Goal: Book appointment/travel/reservation

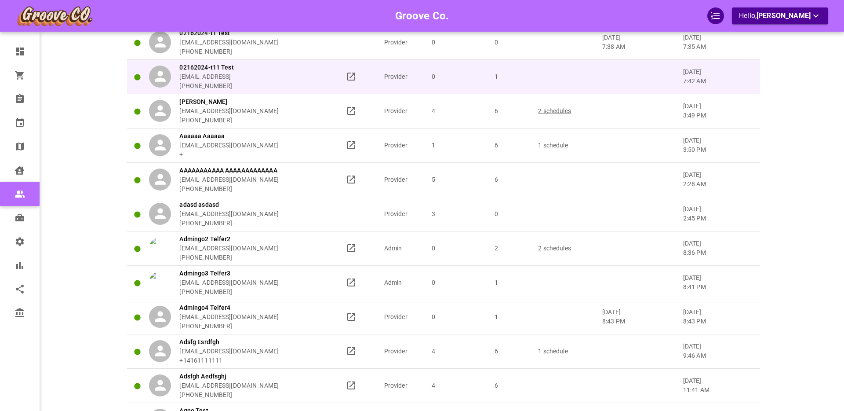
scroll to position [89, 0]
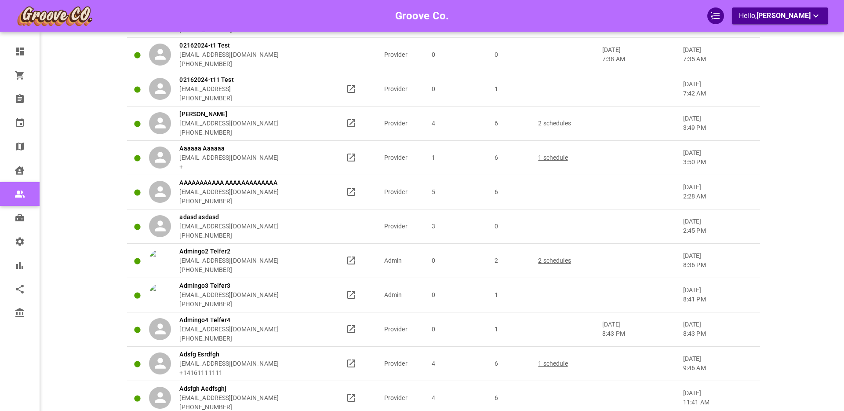
click at [69, 84] on div "Groove Co. Hello, Boris Sandford" at bounding box center [92, 410] width 69 height 973
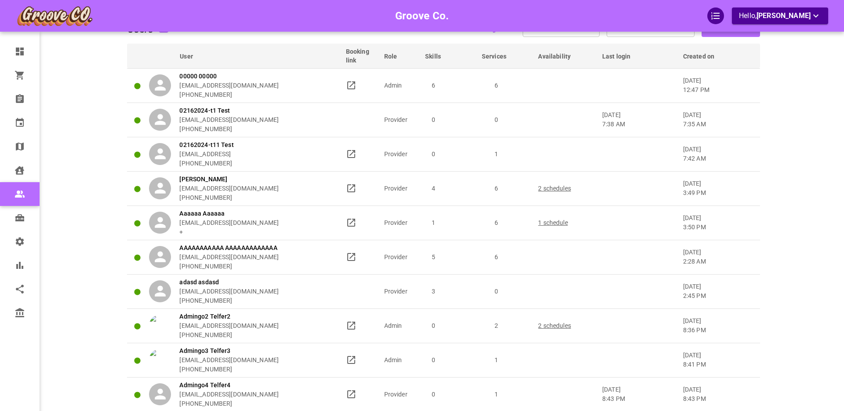
scroll to position [0, 0]
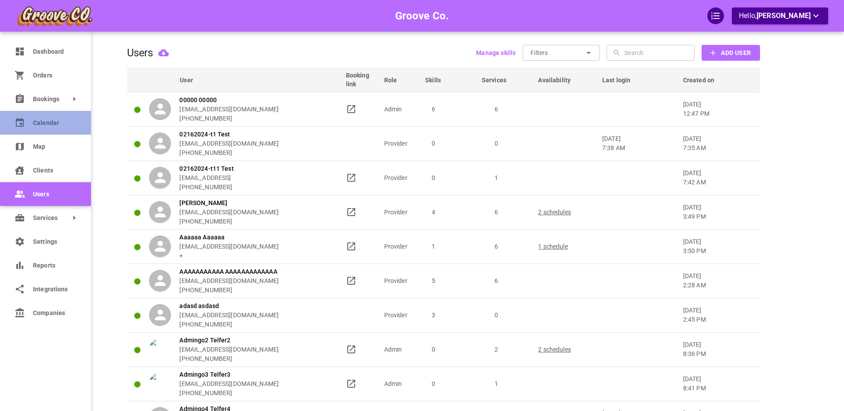
click at [31, 125] on link "Calendar" at bounding box center [45, 123] width 91 height 24
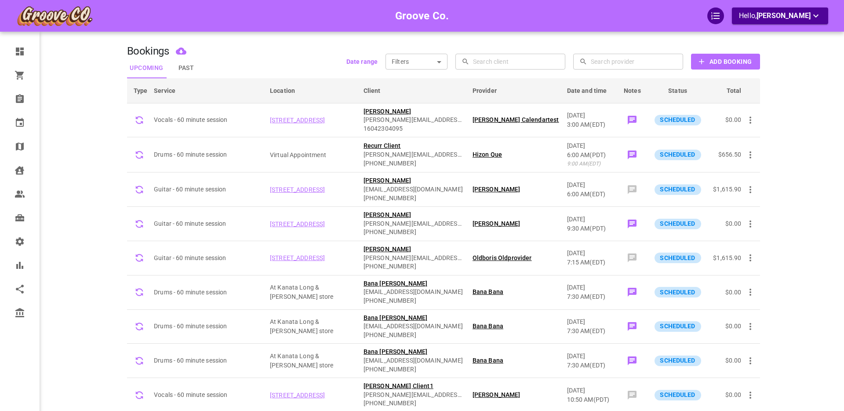
click at [728, 60] on b "Add Booking" at bounding box center [731, 61] width 42 height 11
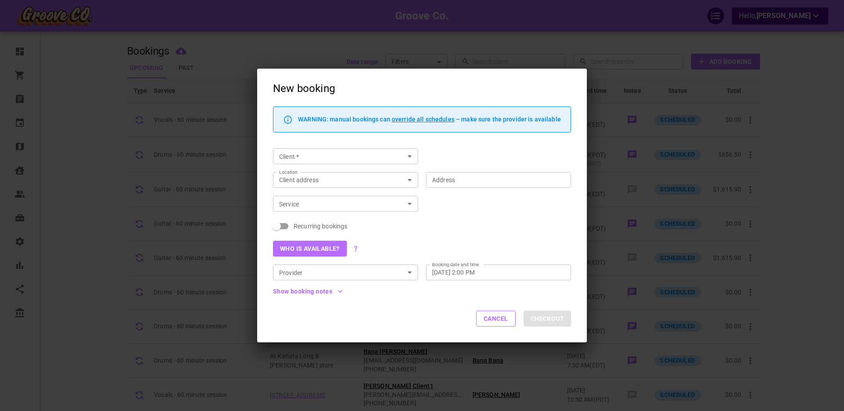
click at [308, 154] on input "Client   *" at bounding box center [338, 156] width 125 height 11
click at [313, 175] on p "[PERSON_NAME]" at bounding box center [345, 173] width 131 height 6
type input "[PERSON_NAME]"
type input "[STREET_ADDRESS]"
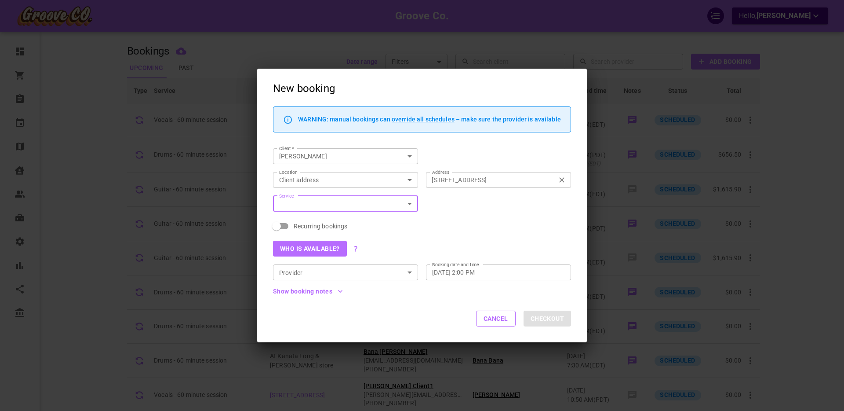
click at [564, 179] on icon "Clear" at bounding box center [561, 179] width 9 height 9
click at [560, 179] on input "[STREET_ADDRESS]" at bounding box center [493, 179] width 131 height 11
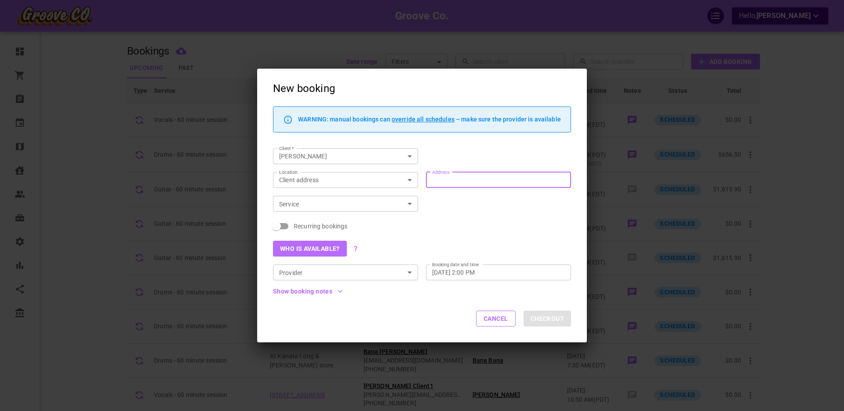
type input "[STREET_ADDRESS]"
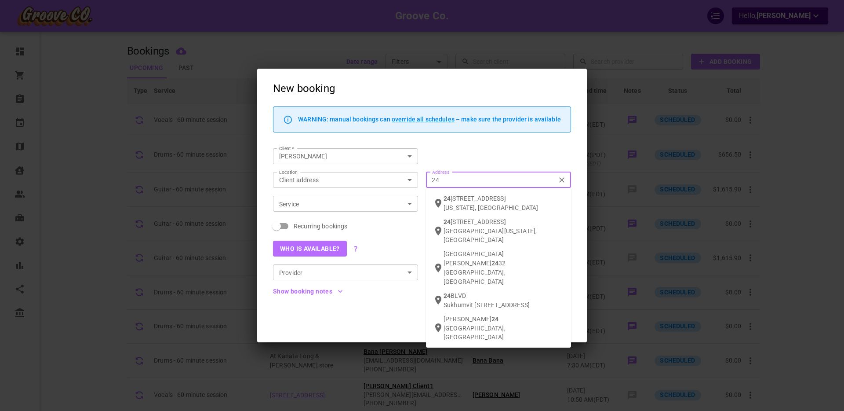
type input "2"
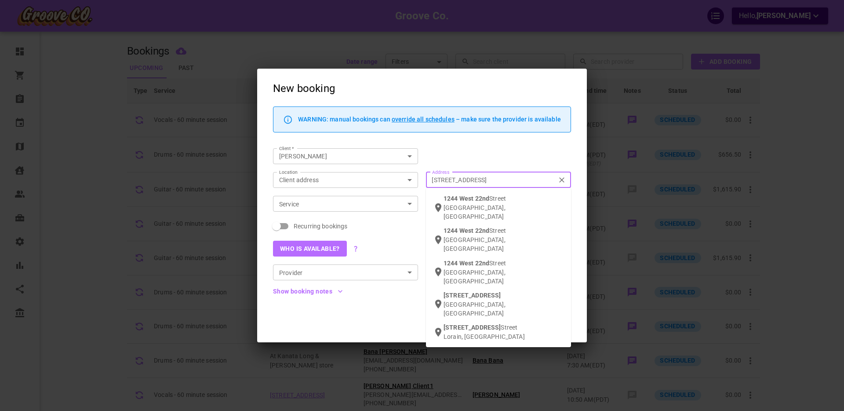
type input "[STREET_ADDRESS]"
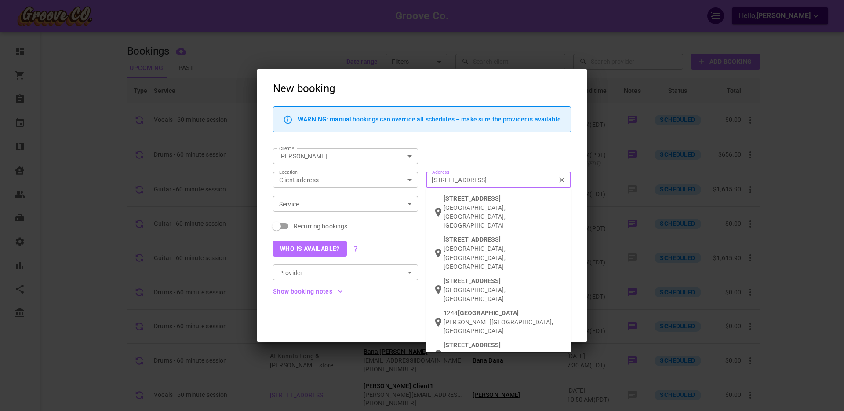
click at [476, 201] on span "[STREET_ADDRESS]" at bounding box center [472, 198] width 57 height 7
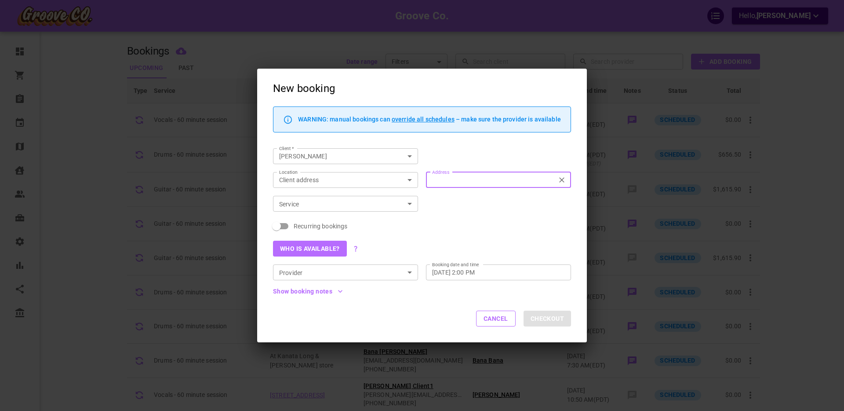
type input "[STREET_ADDRESS]"
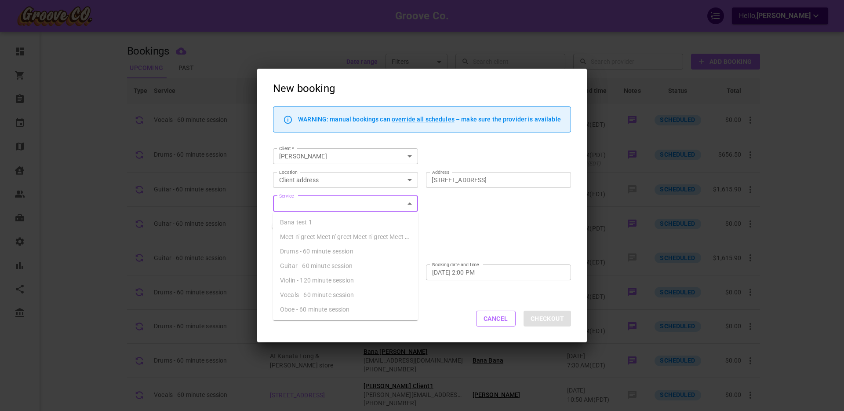
click at [347, 204] on input "Service" at bounding box center [338, 203] width 125 height 11
click at [330, 248] on span "Drums - 60 minute session" at bounding box center [316, 251] width 73 height 7
type input "Drums - 60 minute session"
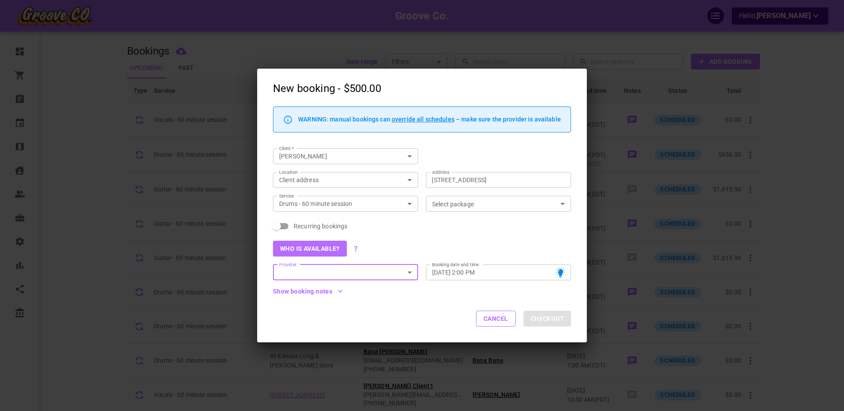
click at [449, 204] on input "Select package" at bounding box center [491, 203] width 125 height 11
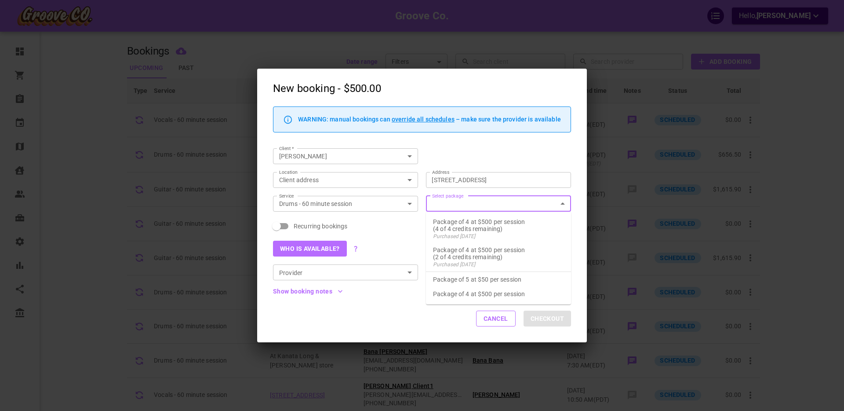
click at [479, 279] on p "Package of 5 at $50 per session" at bounding box center [498, 279] width 131 height 8
checkbox input "true"
type input "Package of 5 at $50 per session"
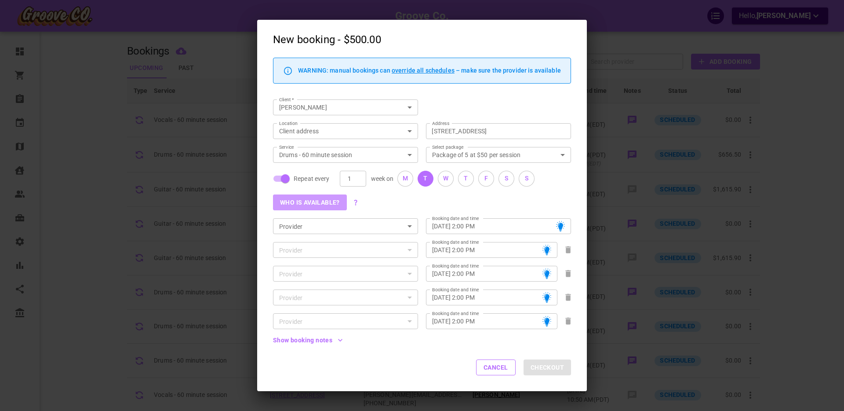
click at [298, 201] on button "Who is available?" at bounding box center [310, 202] width 74 height 16
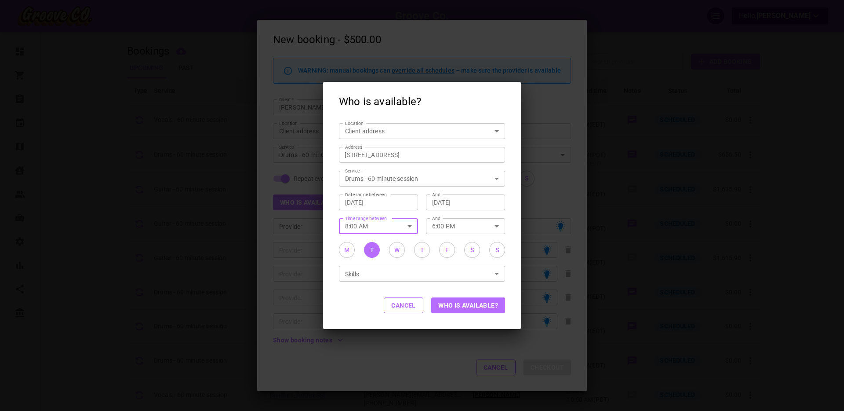
click at [373, 224] on input "8:00 AM" at bounding box center [369, 225] width 60 height 15
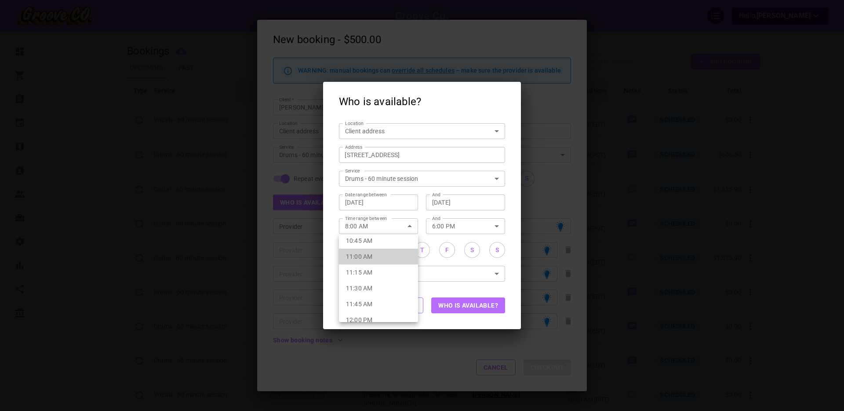
click at [376, 257] on li "11:00 AM" at bounding box center [378, 256] width 79 height 16
type input "11:00 AM"
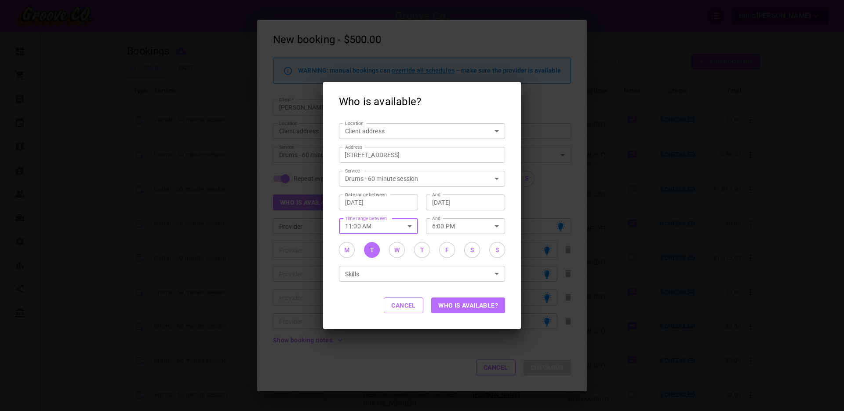
drag, startPoint x: 347, startPoint y: 249, endPoint x: 368, endPoint y: 251, distance: 21.7
click at [347, 250] on div "M" at bounding box center [346, 249] width 5 height 9
click at [400, 249] on button "W" at bounding box center [397, 250] width 16 height 16
click at [458, 307] on button "Who is available?" at bounding box center [468, 305] width 74 height 16
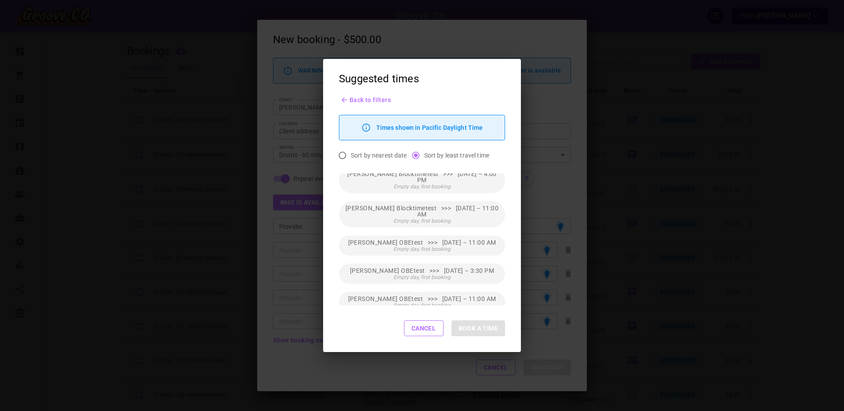
scroll to position [282, 0]
click at [424, 331] on button "Cancel" at bounding box center [424, 328] width 40 height 16
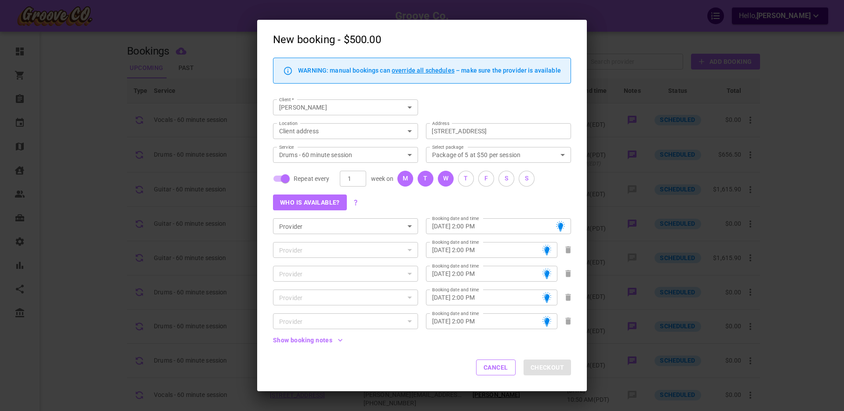
click at [323, 200] on button "Who is available?" at bounding box center [310, 202] width 74 height 16
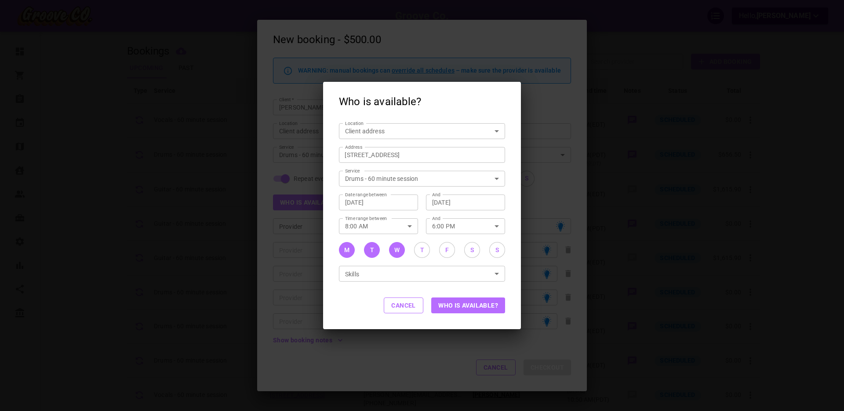
click at [364, 226] on input "8:00 AM" at bounding box center [369, 225] width 60 height 15
click at [374, 278] on li "11:00 AM" at bounding box center [378, 280] width 79 height 16
type input "11:00 AM"
click at [473, 305] on button "Who is available?" at bounding box center [468, 305] width 74 height 16
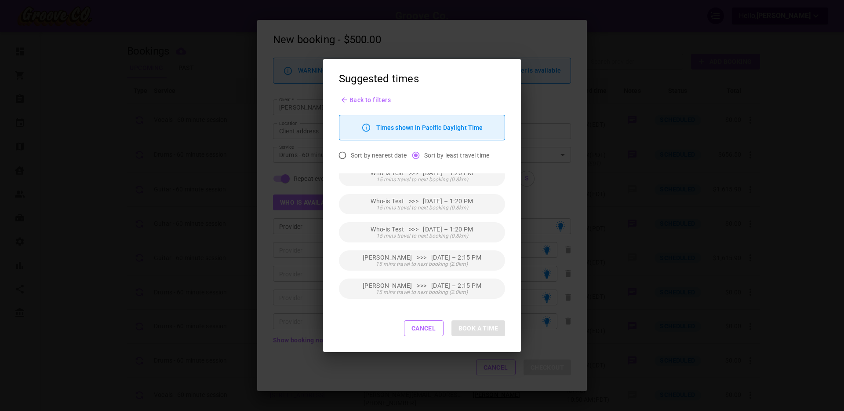
scroll to position [0, 0]
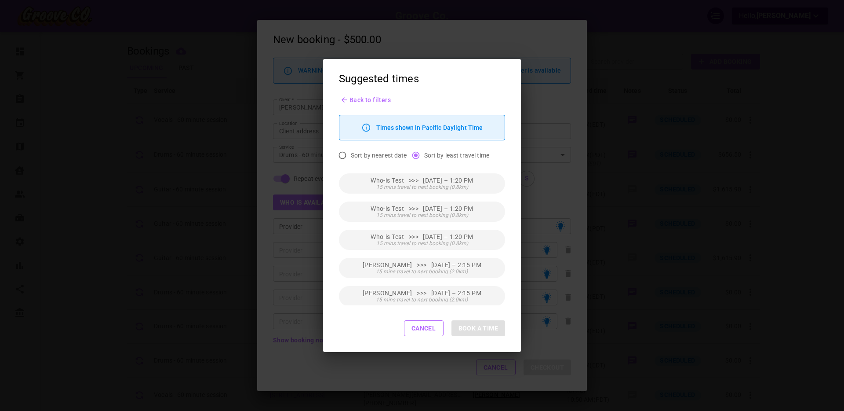
click at [422, 327] on button "Cancel" at bounding box center [424, 328] width 40 height 16
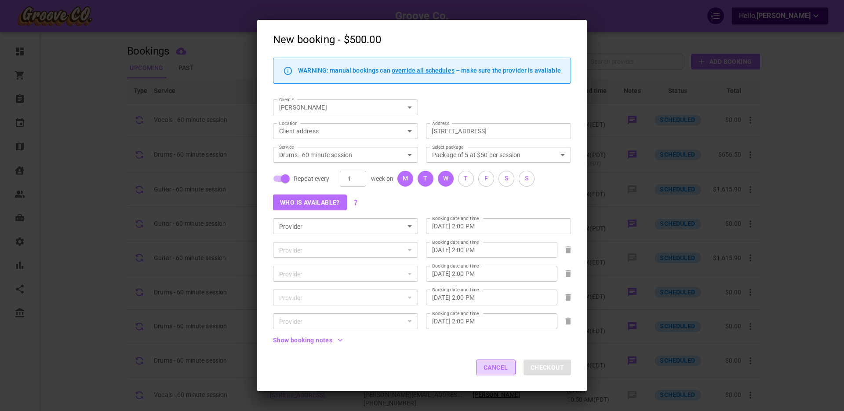
click at [495, 371] on button "Cancel" at bounding box center [496, 367] width 40 height 16
checkbox input "false"
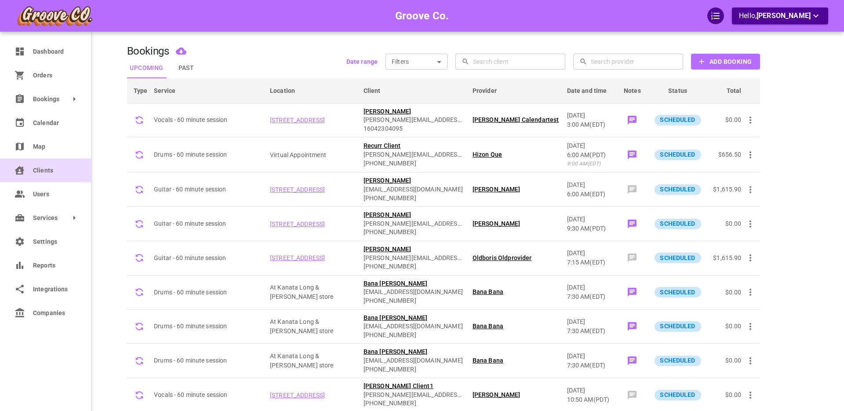
click at [24, 171] on icon at bounding box center [20, 169] width 11 height 11
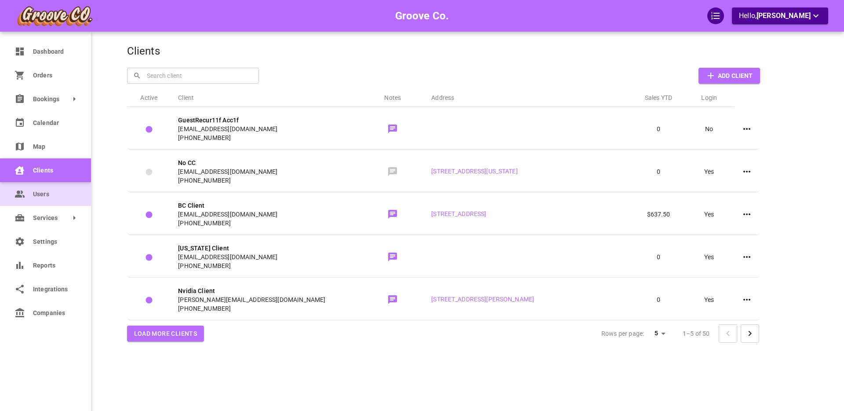
click at [19, 196] on icon at bounding box center [19, 193] width 8 height 7
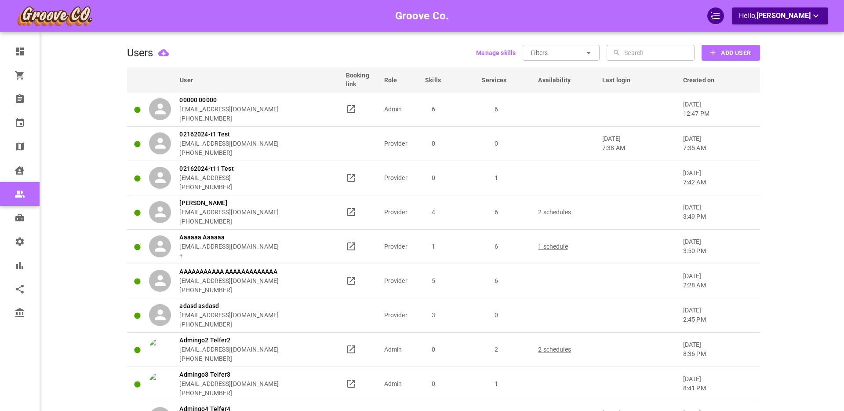
click at [238, 50] on div "Users Manage skills Filters ​ ​ ​ ​ Add User" at bounding box center [443, 53] width 633 height 16
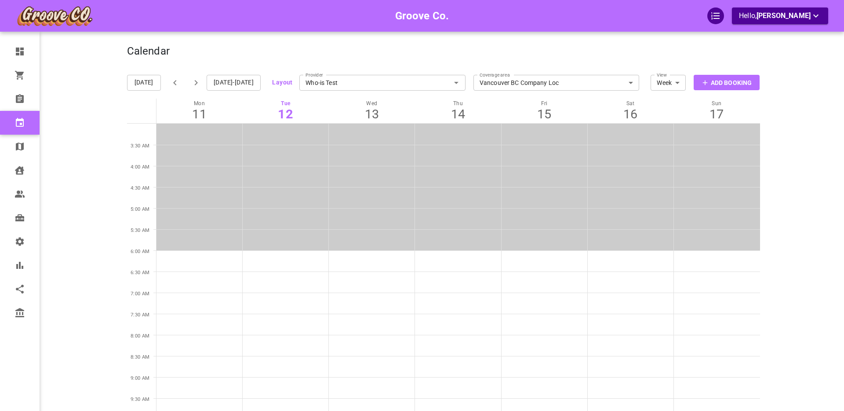
click at [389, 82] on input "Who-is Test" at bounding box center [382, 82] width 166 height 19
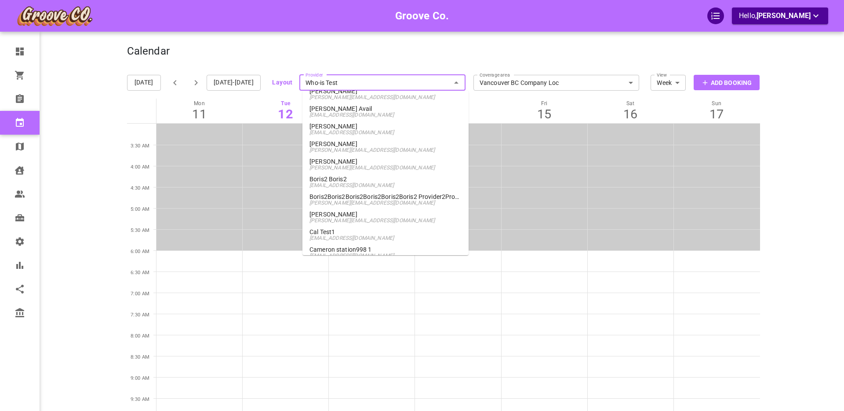
scroll to position [662, 0]
click at [386, 164] on span "[PERSON_NAME][EMAIL_ADDRESS][DOMAIN_NAME]" at bounding box center [385, 164] width 152 height 6
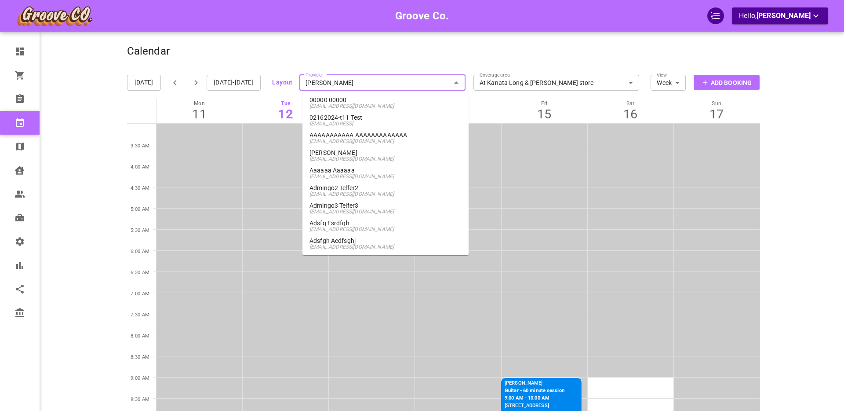
click at [396, 81] on input "[PERSON_NAME]" at bounding box center [382, 82] width 166 height 19
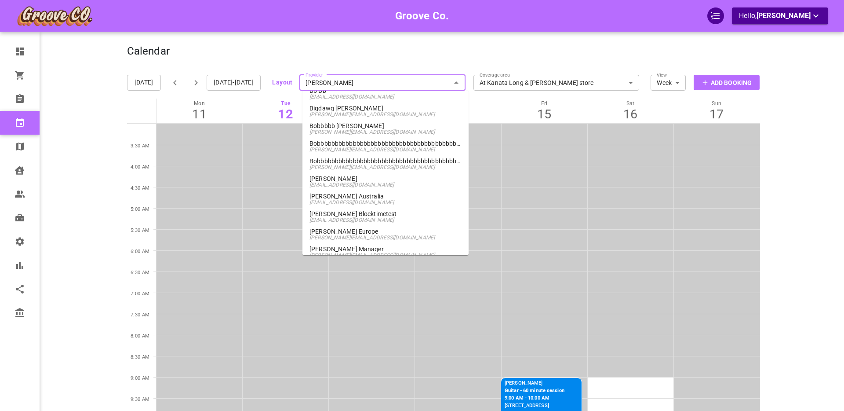
scroll to position [399, 0]
click at [363, 211] on p "[PERSON_NAME] Blocktimetest" at bounding box center [385, 210] width 152 height 6
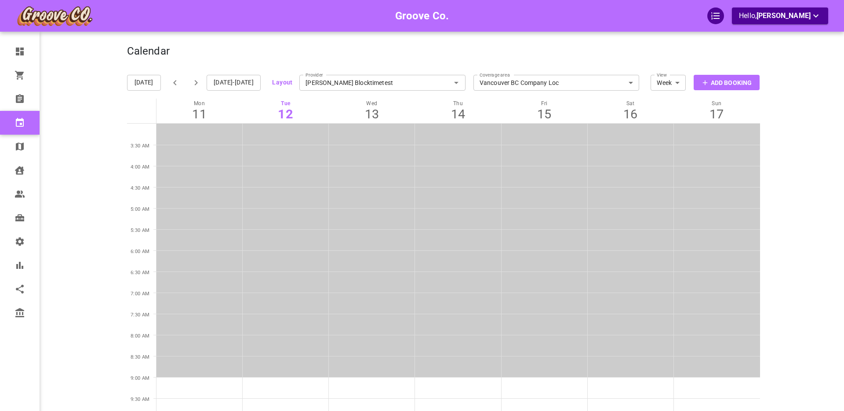
click at [351, 87] on input "Boris Blocktimetest" at bounding box center [382, 82] width 166 height 19
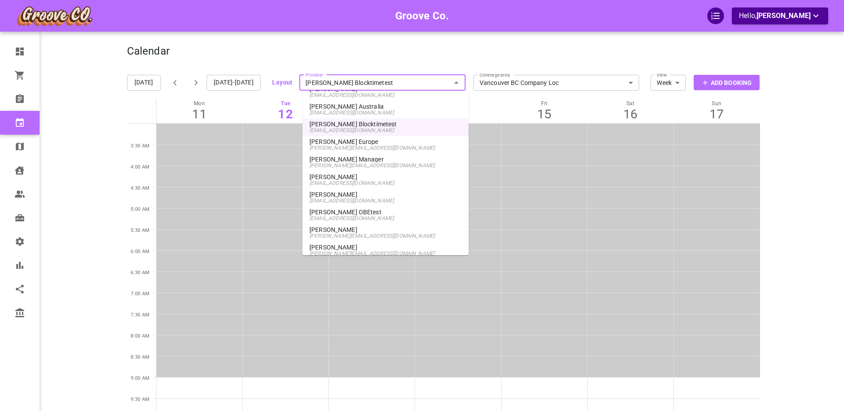
scroll to position [488, 0]
click at [341, 214] on span "sdkjfhsdk@ksdhfkds.com" at bounding box center [385, 215] width 152 height 6
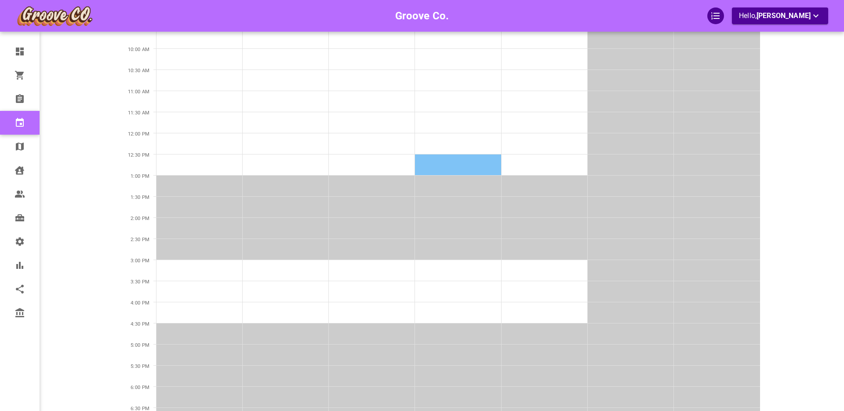
scroll to position [371, 0]
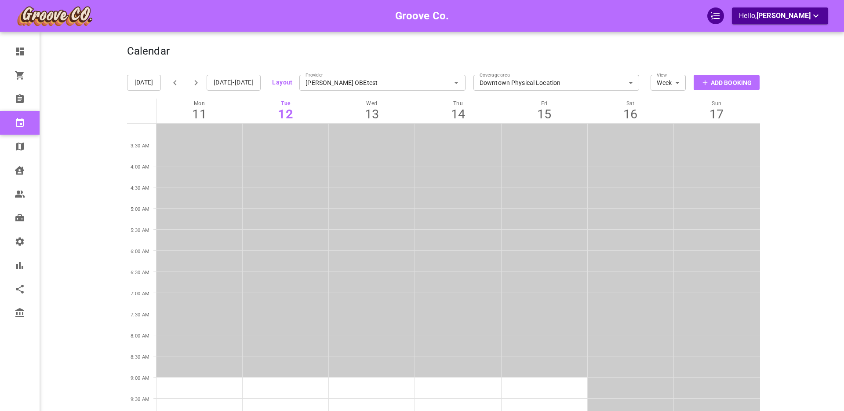
click at [353, 82] on input "[PERSON_NAME] OBEtest" at bounding box center [382, 82] width 166 height 19
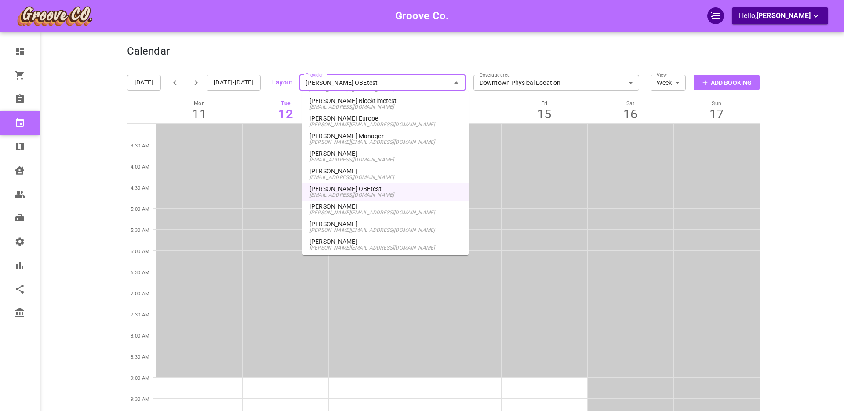
scroll to position [515, 0]
click at [334, 201] on p "[PERSON_NAME]" at bounding box center [385, 200] width 152 height 6
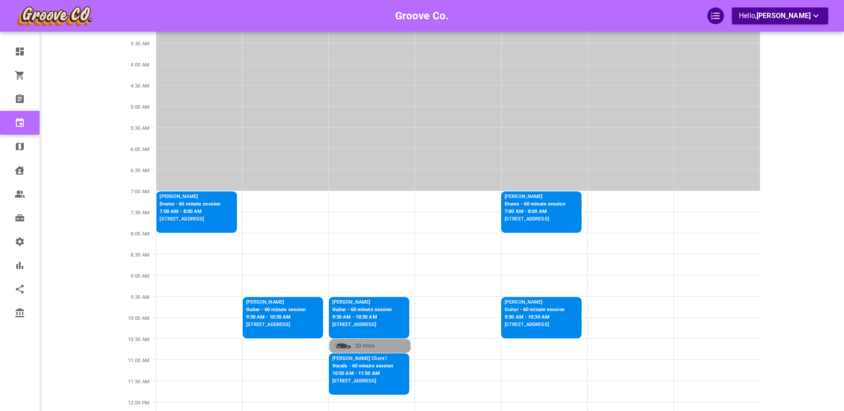
scroll to position [103, 0]
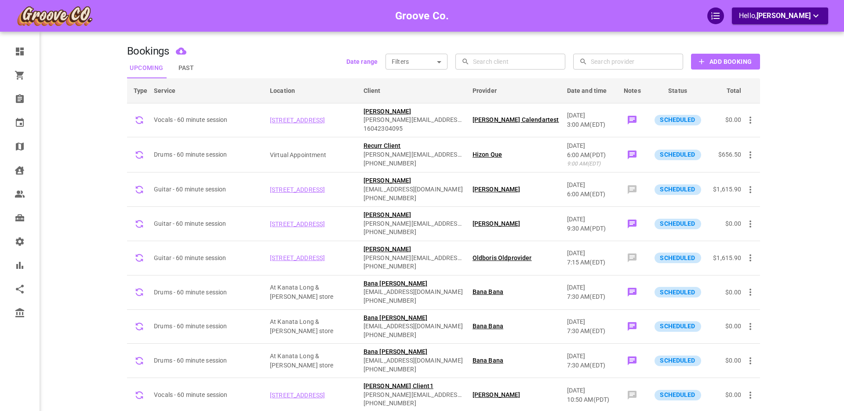
click at [725, 59] on b "Add Booking" at bounding box center [731, 61] width 42 height 11
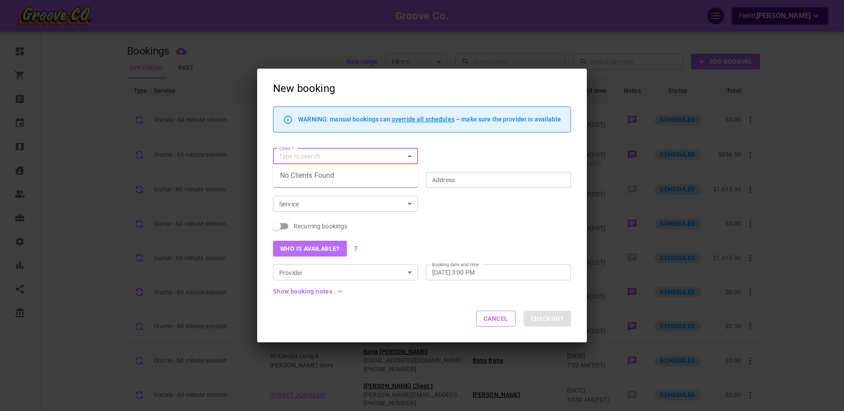
click at [300, 157] on input "Client   *" at bounding box center [338, 156] width 125 height 11
click at [301, 173] on p "[PERSON_NAME]" at bounding box center [345, 173] width 131 height 6
type input "[PERSON_NAME]"
type input "[STREET_ADDRESS]"
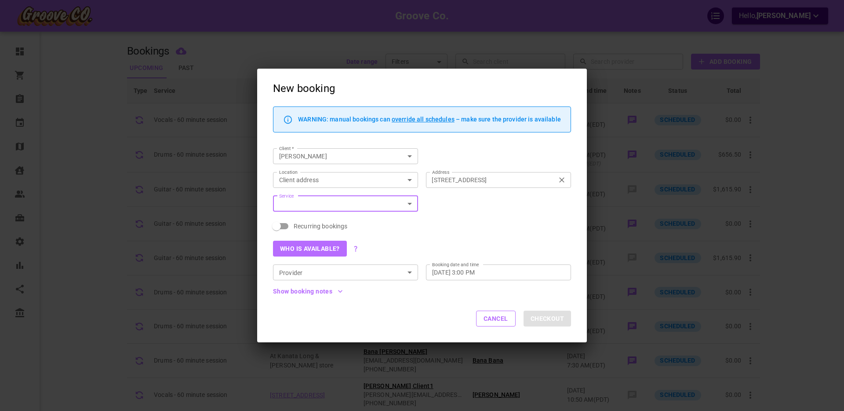
click at [446, 177] on input "[STREET_ADDRESS]" at bounding box center [493, 179] width 131 height 11
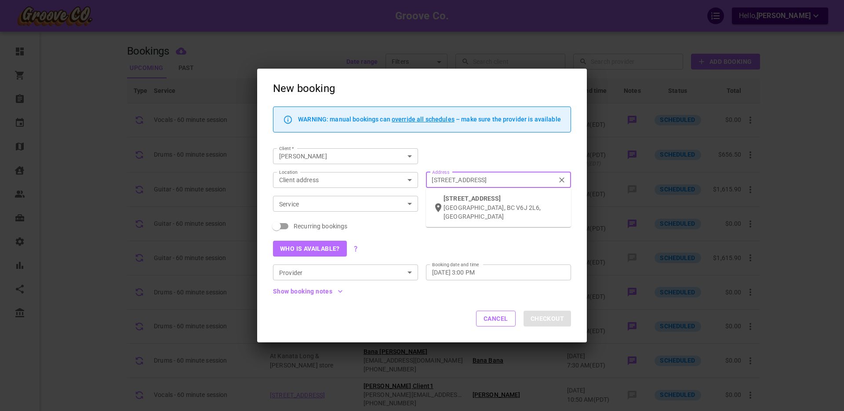
click at [446, 177] on input "[STREET_ADDRESS]" at bounding box center [493, 179] width 131 height 11
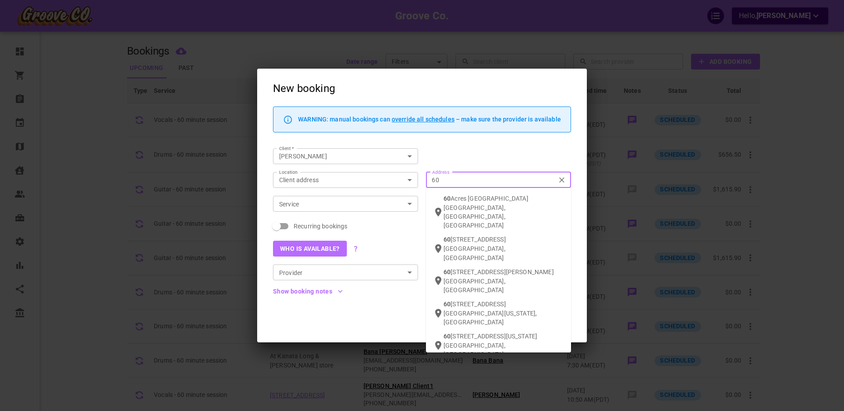
type input "6"
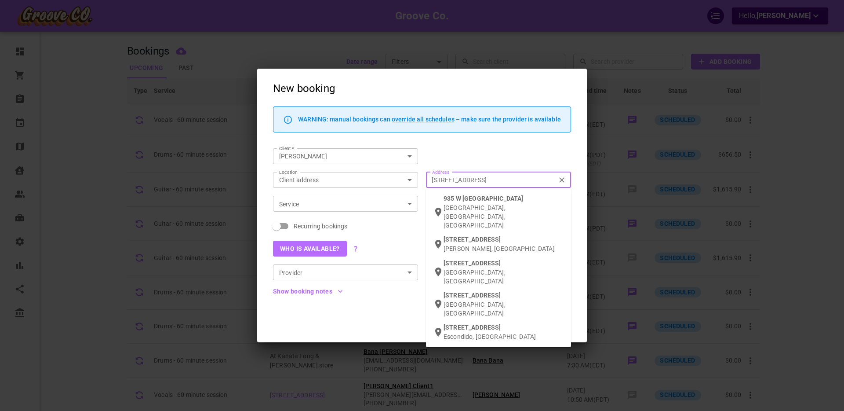
type input "935 west 15th ave van"
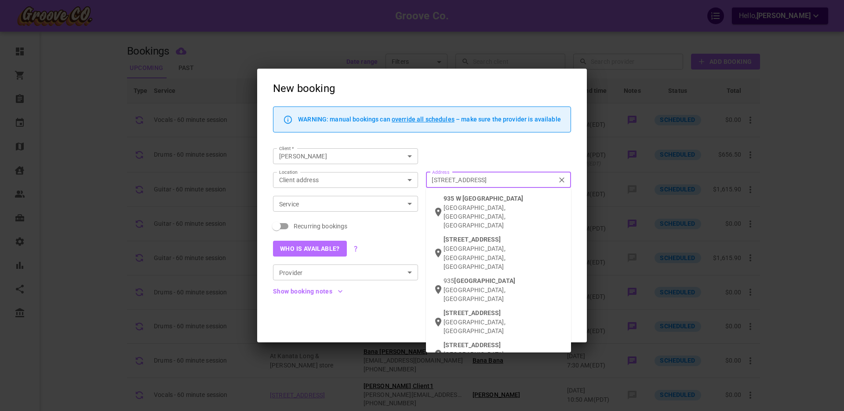
click at [468, 205] on p "[GEOGRAPHIC_DATA], [GEOGRAPHIC_DATA], [GEOGRAPHIC_DATA]" at bounding box center [504, 216] width 120 height 26
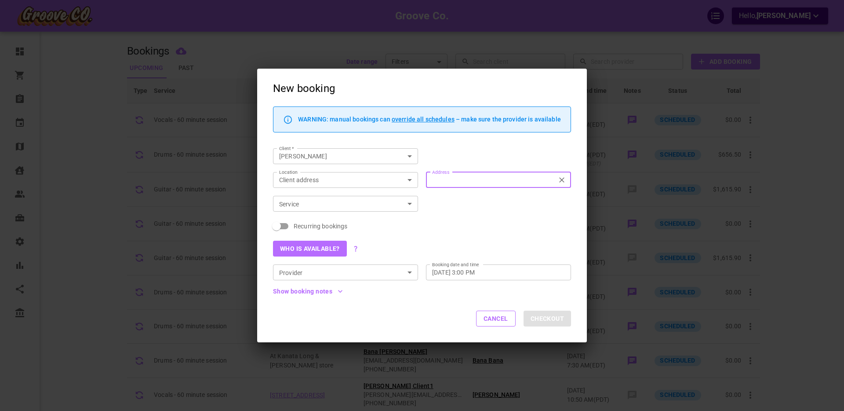
type input "[STREET_ADDRESS]"
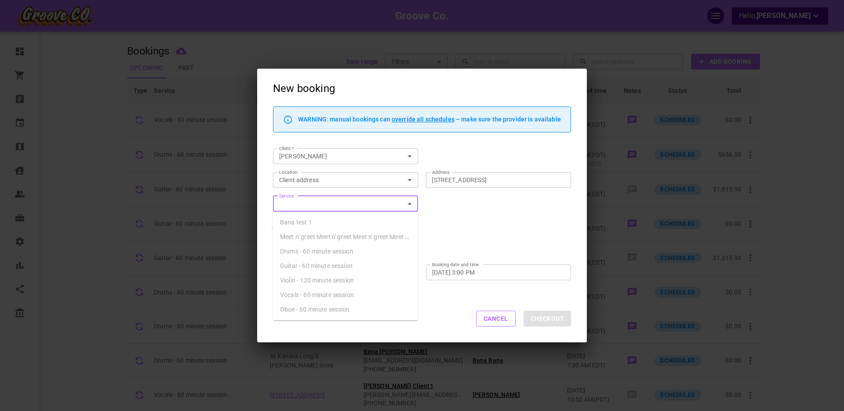
click at [296, 202] on div "Service Service" at bounding box center [345, 204] width 145 height 16
click at [309, 249] on span "Drums - 60 minute session" at bounding box center [316, 251] width 73 height 7
type input "Drums - 60 minute session"
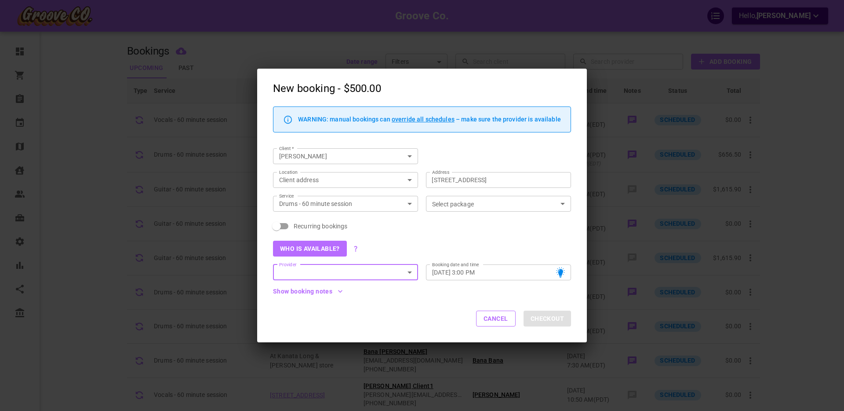
click at [313, 251] on button "Who is available?" at bounding box center [310, 248] width 74 height 16
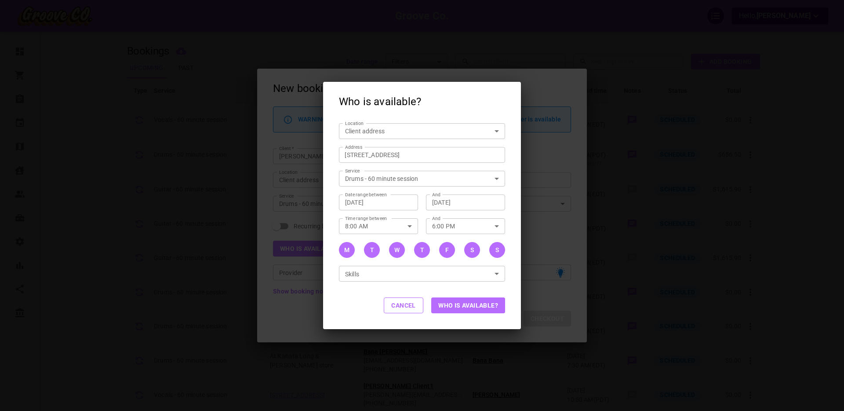
click at [408, 306] on button "Cancel" at bounding box center [404, 305] width 40 height 16
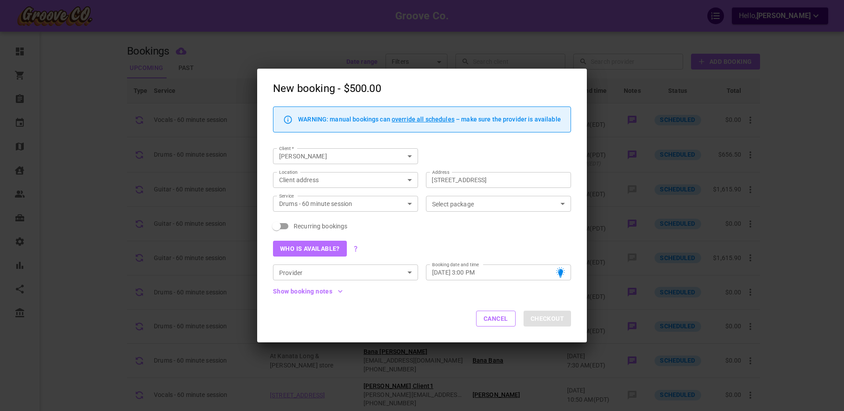
click at [456, 205] on input "Select package" at bounding box center [491, 203] width 125 height 11
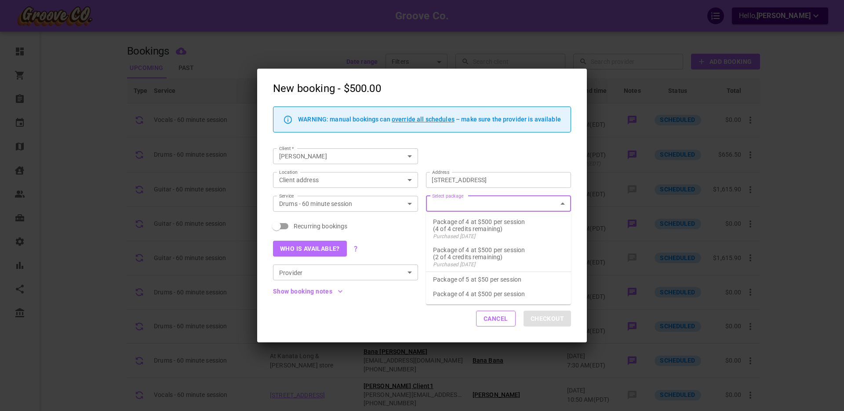
click at [481, 274] on li "Package of 5 at $50 per session" at bounding box center [498, 279] width 145 height 15
checkbox input "true"
type input "Package of 5 at $50 per session"
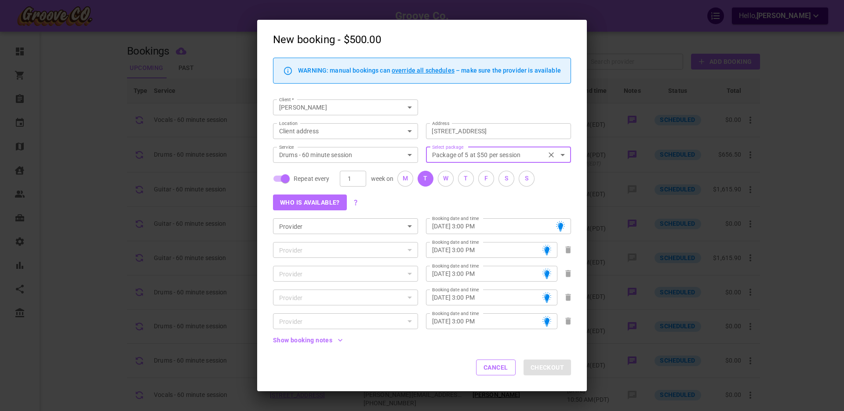
click at [307, 200] on button "Who is available?" at bounding box center [310, 202] width 74 height 16
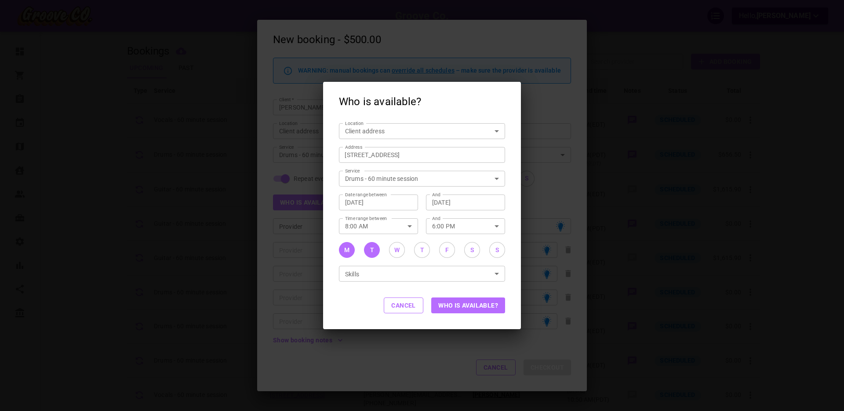
drag, startPoint x: 346, startPoint y: 251, endPoint x: 367, endPoint y: 252, distance: 21.1
click at [346, 251] on div "M" at bounding box center [346, 249] width 5 height 9
click at [448, 250] on div "F" at bounding box center [447, 249] width 4 height 9
click at [470, 304] on button "Who is available?" at bounding box center [468, 305] width 74 height 16
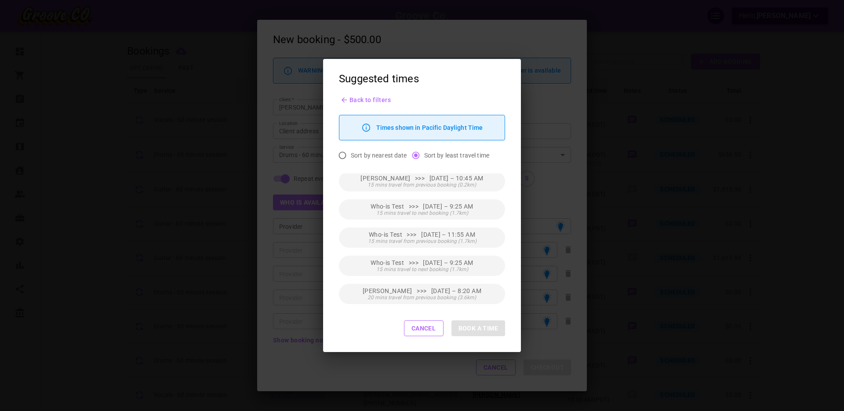
scroll to position [282, 0]
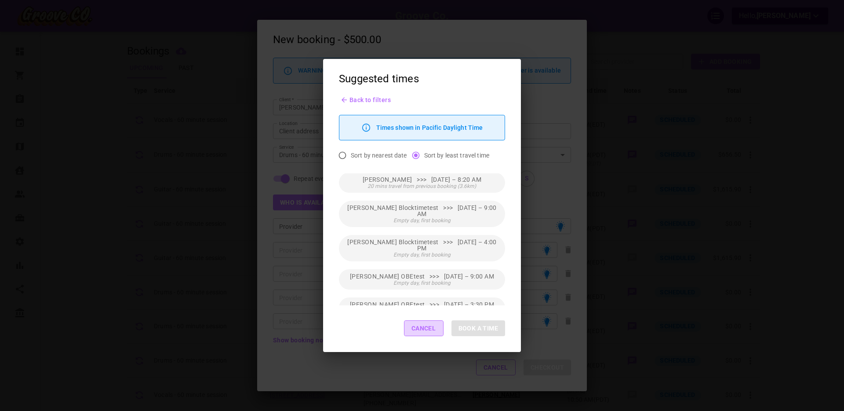
click at [427, 328] on button "Cancel" at bounding box center [424, 328] width 40 height 16
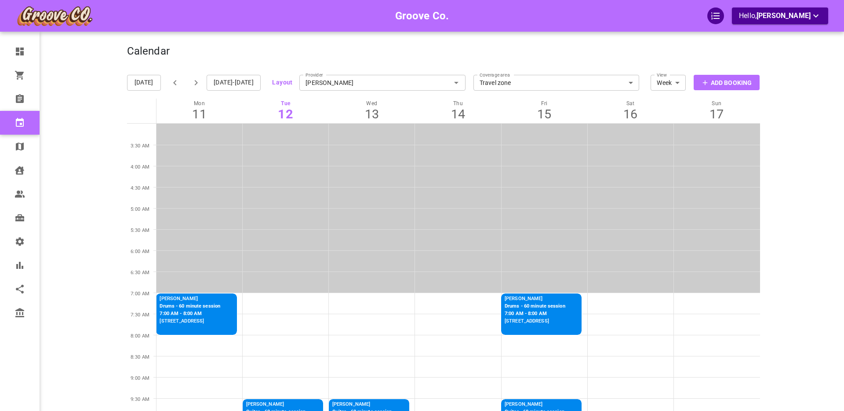
scroll to position [103, 0]
